Goal: Check status: Check status

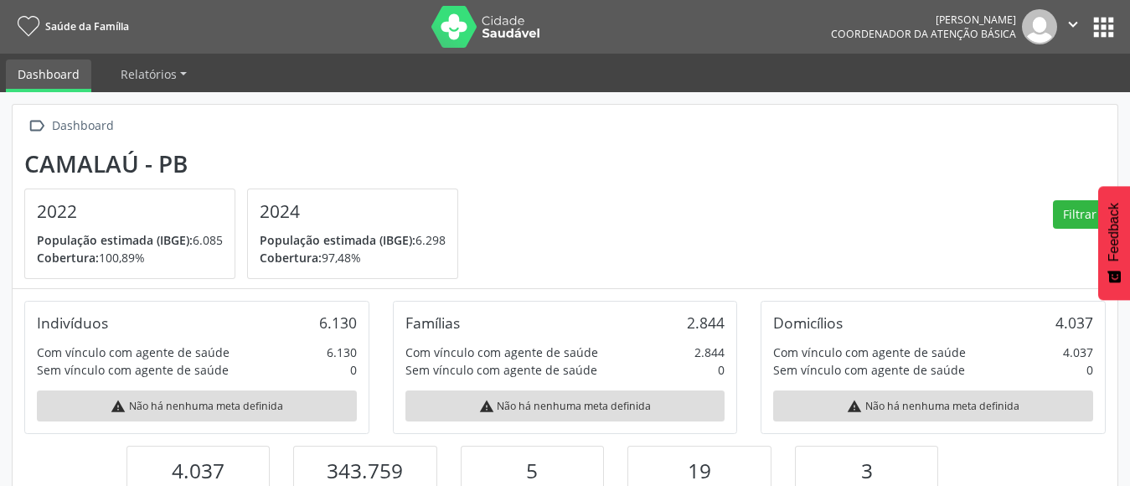
scroll to position [276, 368]
click at [1097, 28] on button "apps" at bounding box center [1103, 27] width 29 height 29
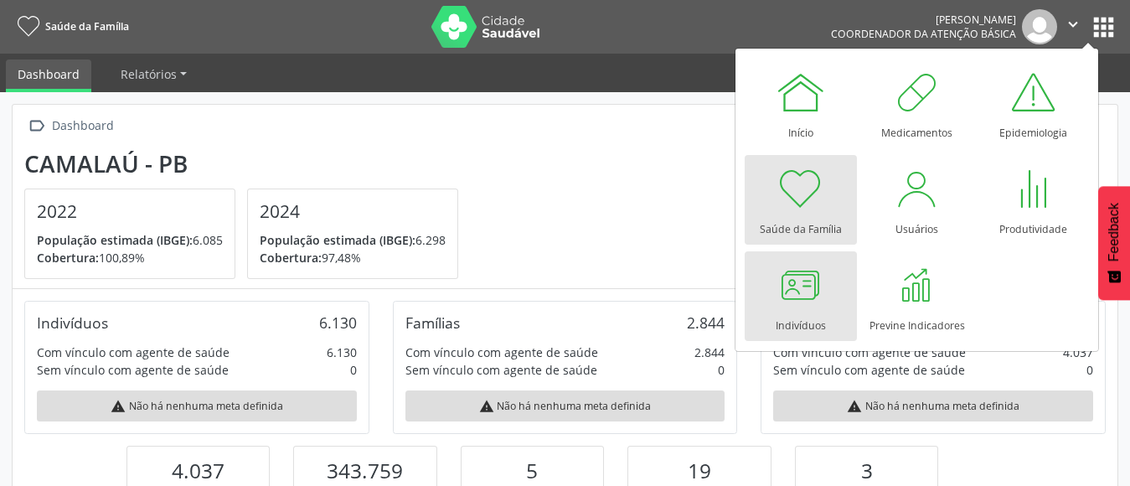
click at [808, 301] on div at bounding box center [800, 285] width 50 height 50
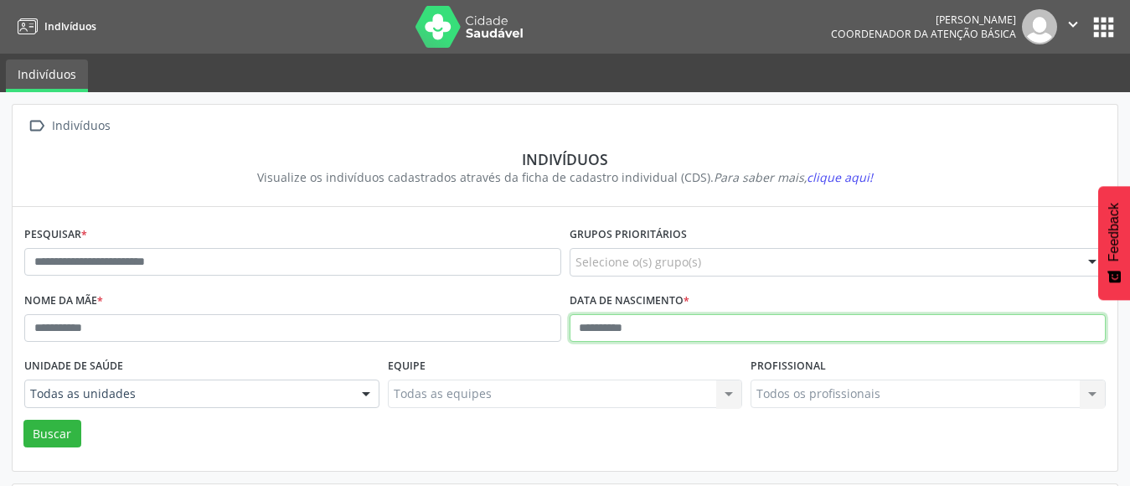
click at [579, 333] on input "text" at bounding box center [837, 328] width 537 height 28
type input "**********"
click at [23, 420] on button "Buscar" at bounding box center [52, 434] width 58 height 28
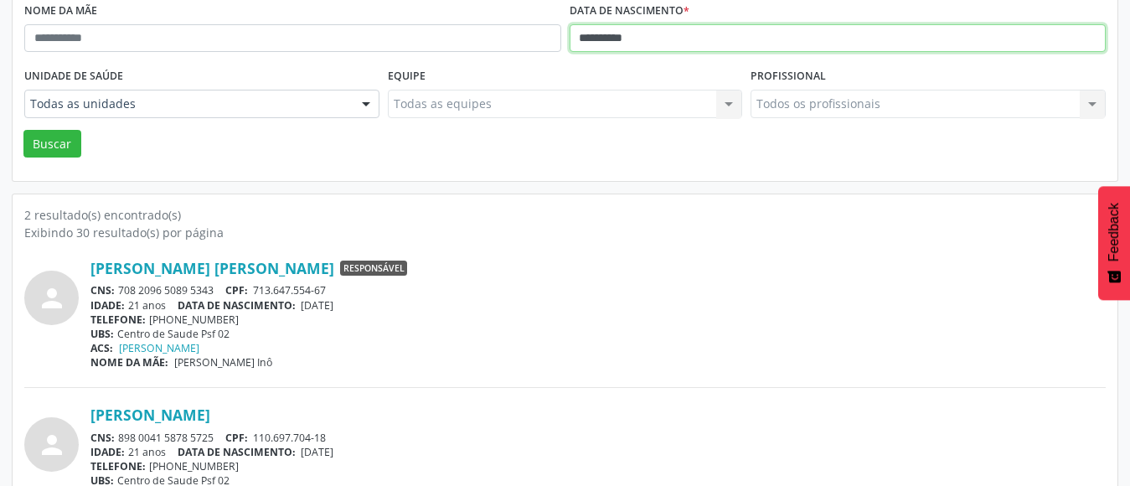
scroll to position [260, 0]
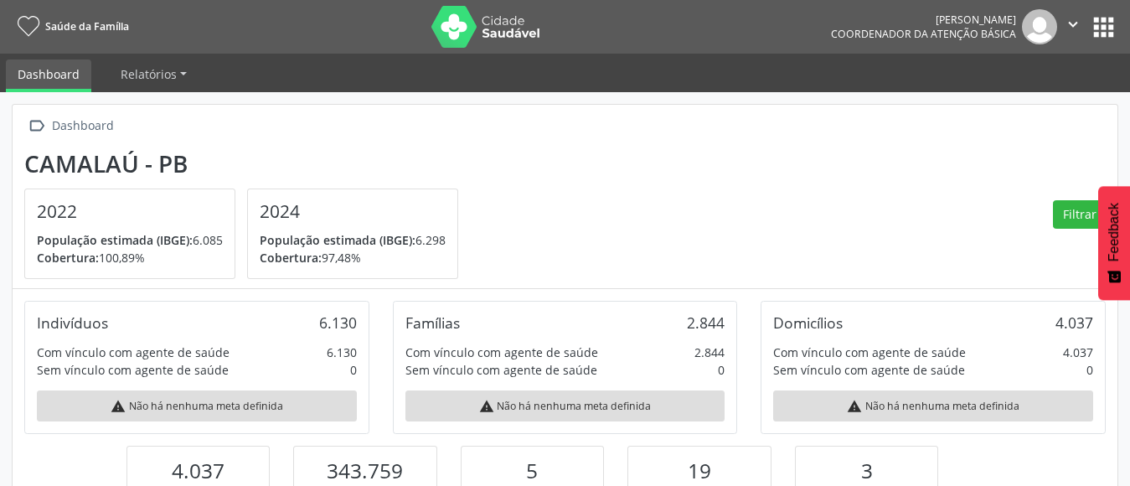
click at [1089, 28] on button "apps" at bounding box center [1103, 27] width 29 height 29
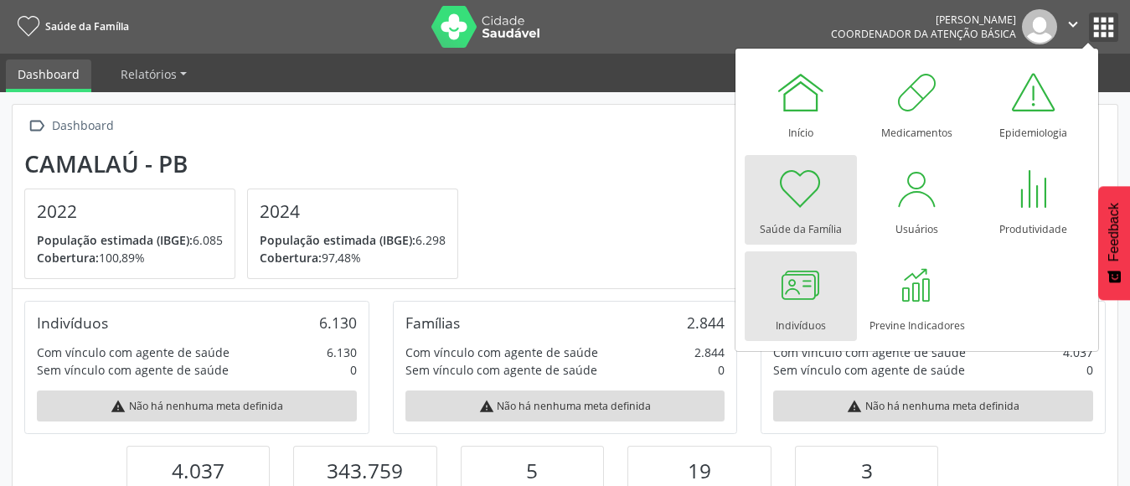
scroll to position [276, 368]
click at [809, 297] on div at bounding box center [800, 285] width 50 height 50
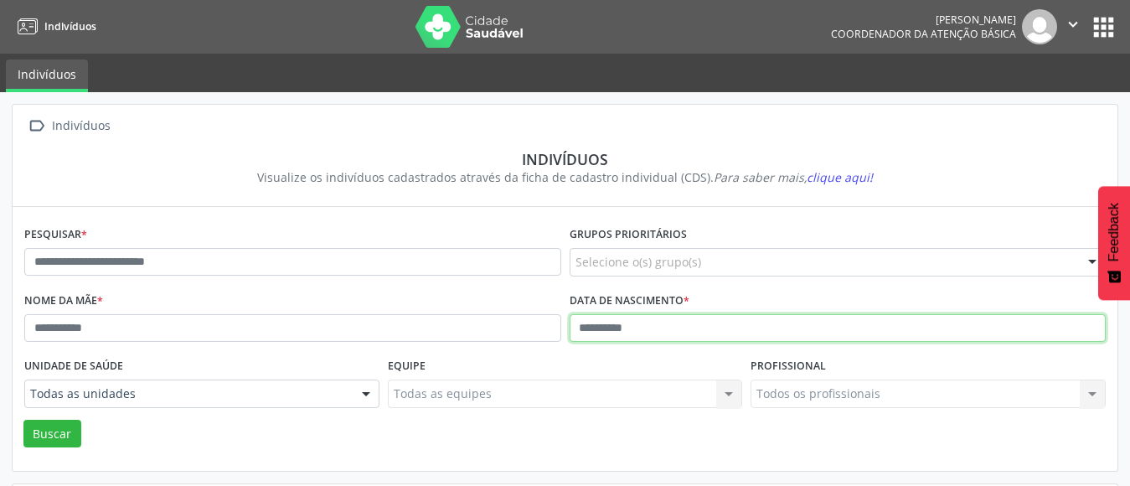
click at [580, 327] on input "text" at bounding box center [837, 328] width 537 height 28
click at [23, 420] on button "Buscar" at bounding box center [52, 434] width 58 height 28
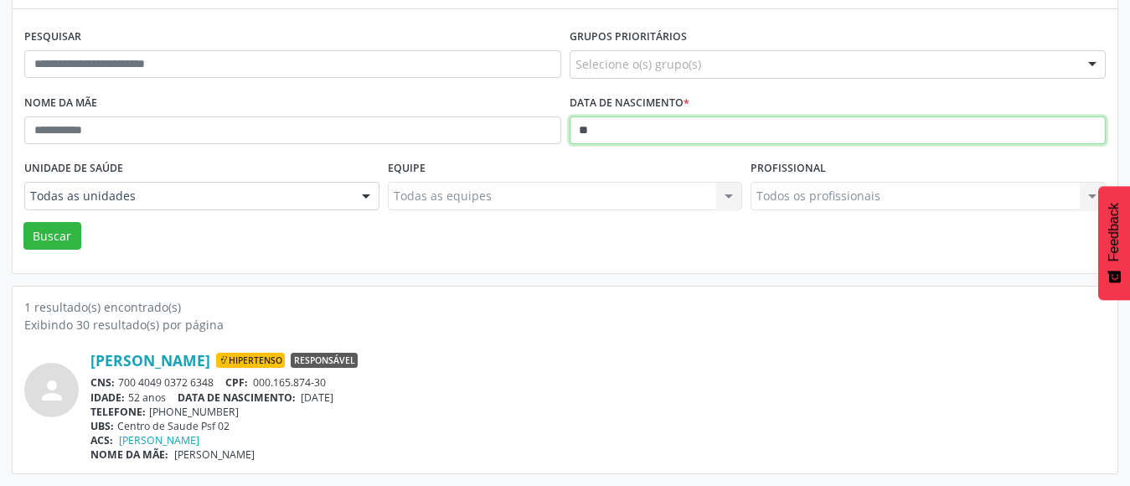
type input "*"
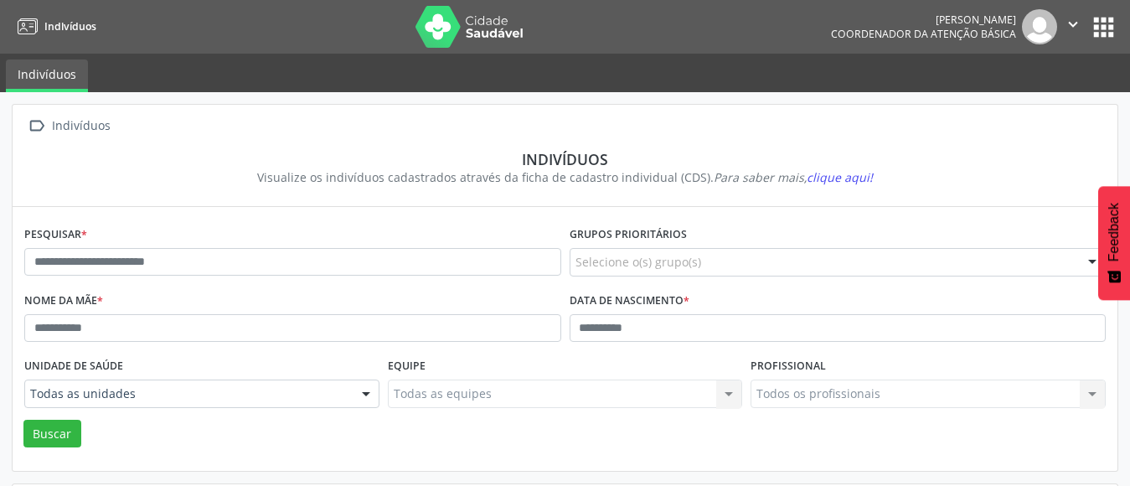
scroll to position [100, 0]
